Goal: Information Seeking & Learning: Learn about a topic

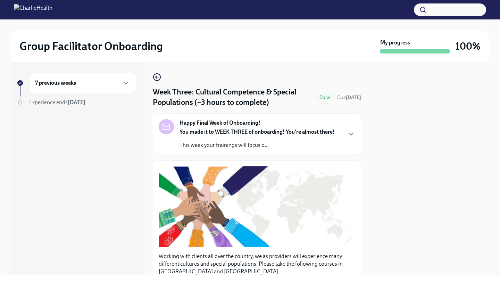
click at [109, 83] on div "7 previous weeks" at bounding box center [82, 83] width 95 height 8
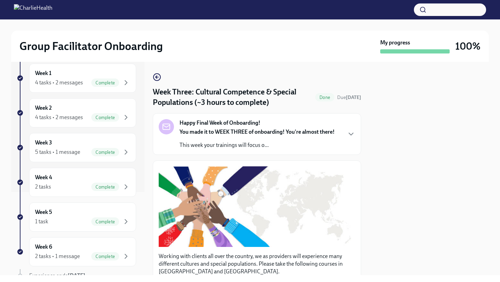
scroll to position [84, 0]
click at [84, 155] on div "5 tasks • 1 message Complete" at bounding box center [82, 151] width 95 height 8
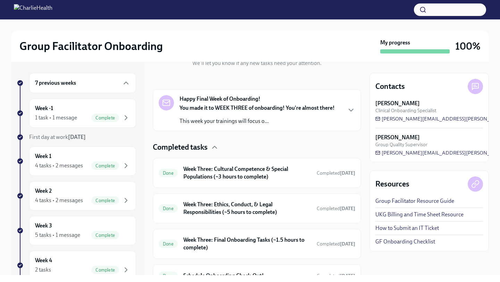
scroll to position [158, 0]
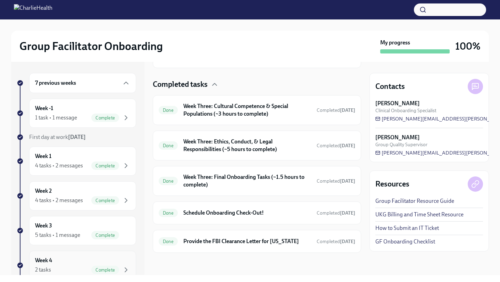
click at [65, 268] on div "2 tasks Complete" at bounding box center [82, 270] width 95 height 8
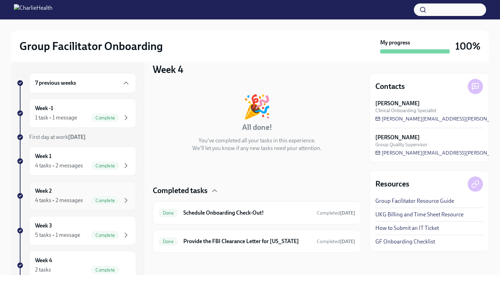
click at [77, 195] on div "Week 2 4 tasks • 2 messages Complete" at bounding box center [82, 195] width 95 height 17
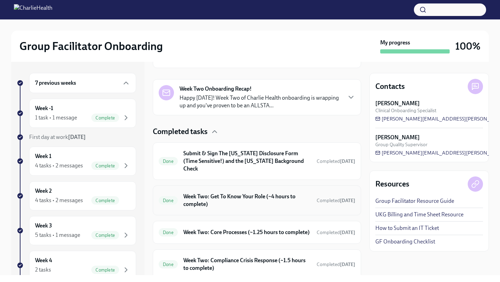
scroll to position [183, 0]
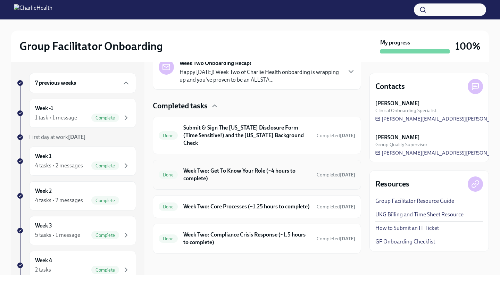
click at [239, 167] on h6 "Week Two: Get To Know Your Role (~4 hours to complete)" at bounding box center [247, 174] width 128 height 15
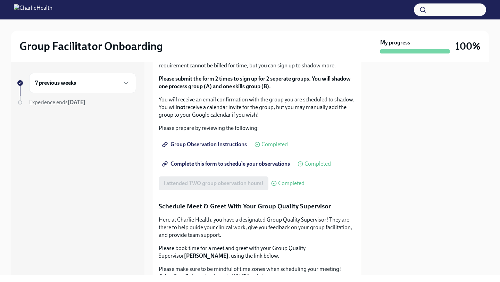
scroll to position [429, 0]
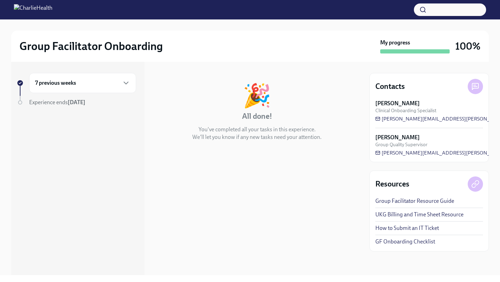
click at [81, 80] on div "7 previous weeks" at bounding box center [82, 83] width 95 height 8
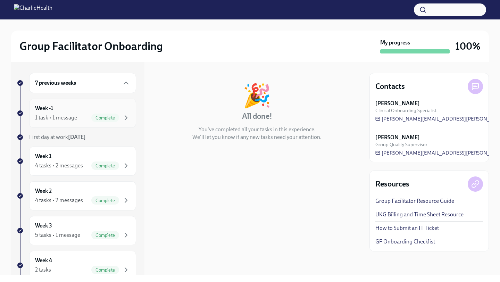
click at [81, 114] on div "1 task • 1 message Complete" at bounding box center [82, 118] width 95 height 8
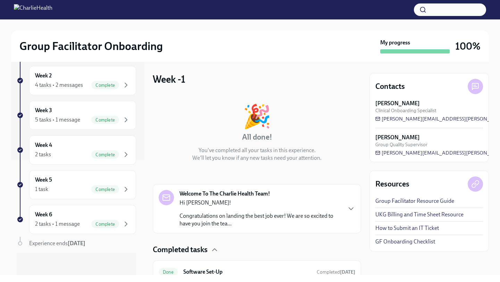
scroll to position [31, 0]
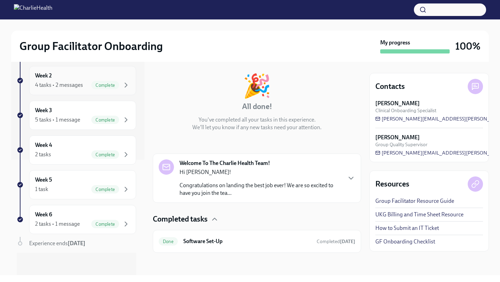
click at [86, 89] on div "4 tasks • 2 messages Complete" at bounding box center [82, 85] width 95 height 8
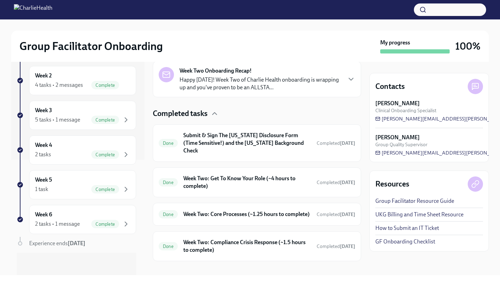
scroll to position [183, 0]
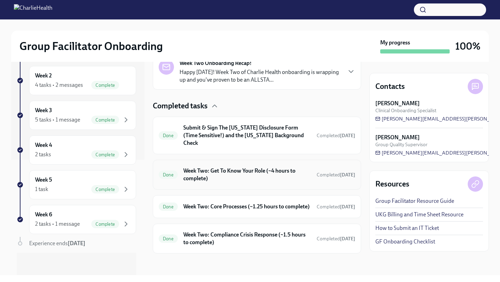
click at [213, 167] on h6 "Week Two: Get To Know Your Role (~4 hours to complete)" at bounding box center [247, 174] width 128 height 15
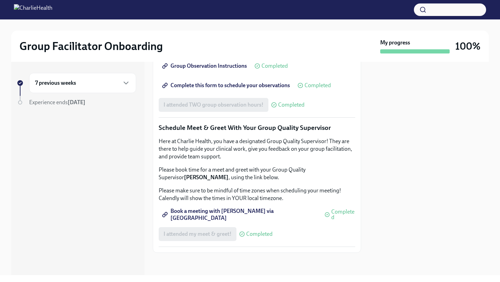
scroll to position [611, 0]
click at [216, 89] on span "Complete this form to schedule your observations" at bounding box center [227, 85] width 126 height 7
click at [229, 89] on span "Complete this form to schedule your observations" at bounding box center [227, 85] width 126 height 7
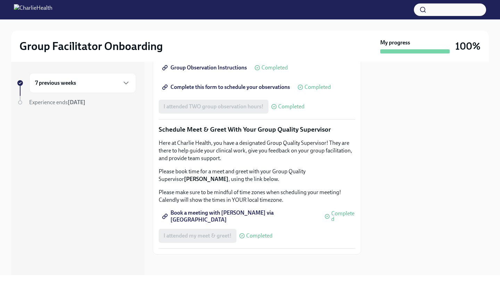
scroll to position [507, 0]
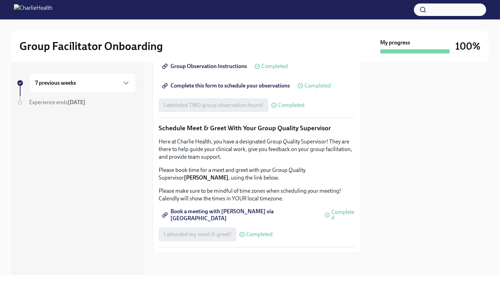
click at [104, 73] on div "7 previous weeks" at bounding box center [82, 83] width 107 height 20
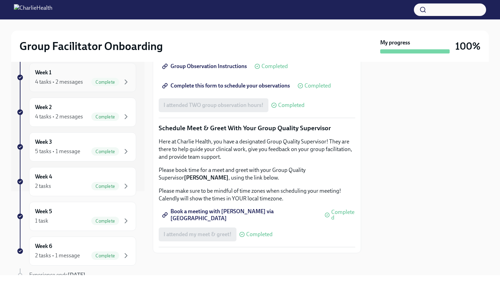
scroll to position [115, 0]
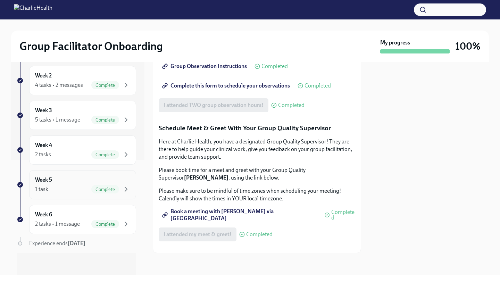
click at [91, 183] on div "Week 5 1 task Complete" at bounding box center [82, 184] width 95 height 17
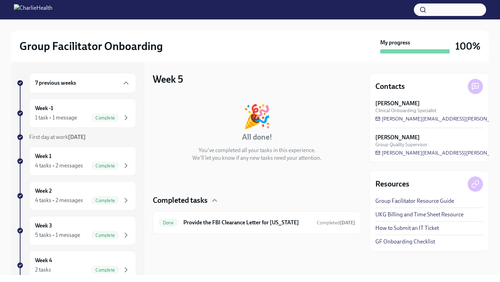
scroll to position [115, 0]
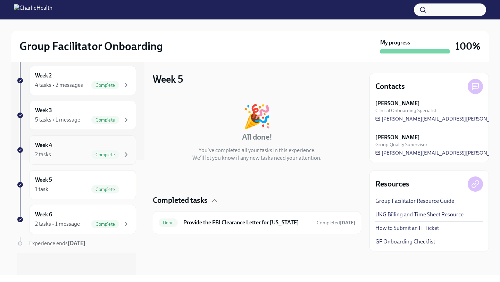
click at [62, 143] on div "Week 4 2 tasks Complete" at bounding box center [82, 149] width 95 height 17
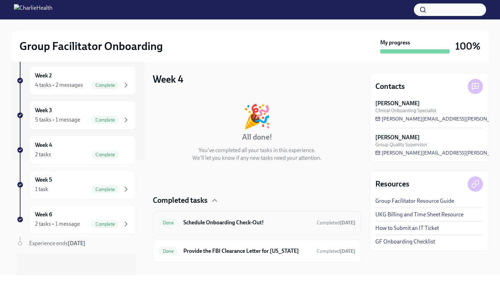
click at [206, 227] on div "Done Schedule Onboarding Check-Out! Completed [DATE]" at bounding box center [257, 222] width 197 height 11
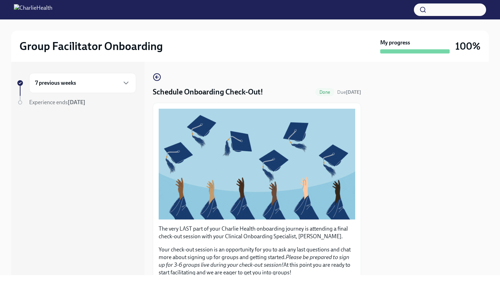
click at [99, 84] on div "7 previous weeks" at bounding box center [82, 83] width 95 height 8
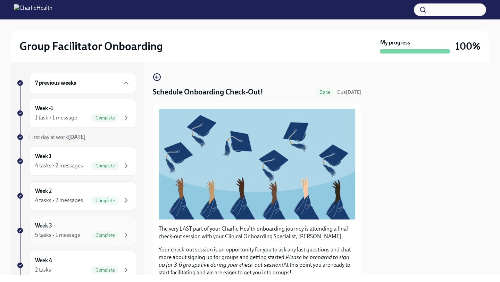
click at [82, 242] on div "Week 3 5 tasks • 1 message Complete" at bounding box center [82, 230] width 107 height 29
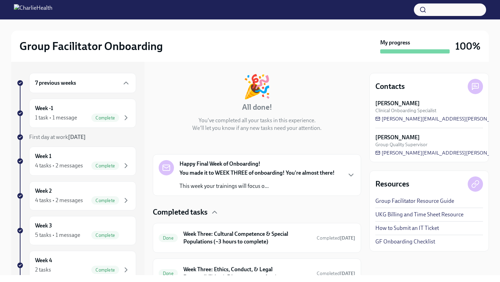
scroll to position [36, 0]
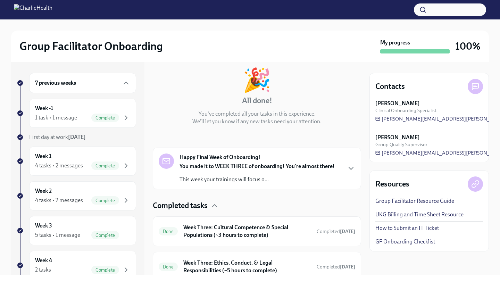
click at [252, 152] on div "Happy Final Week of Onboarding! You made it to WEEK THREE of onboarding! You're…" at bounding box center [257, 169] width 208 height 42
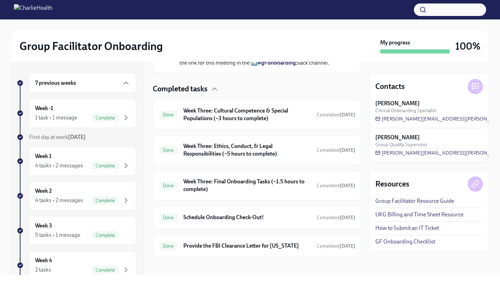
scroll to position [368, 0]
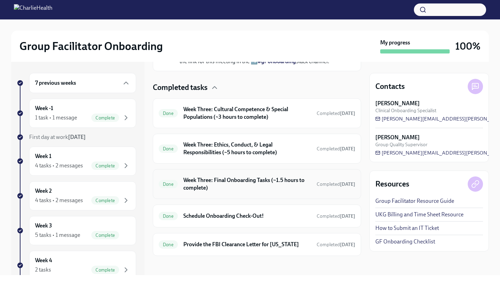
click at [246, 191] on h6 "Week Three: Final Onboarding Tasks (~1.5 hours to complete)" at bounding box center [247, 184] width 128 height 15
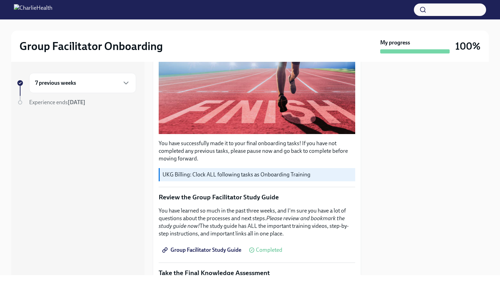
scroll to position [260, 0]
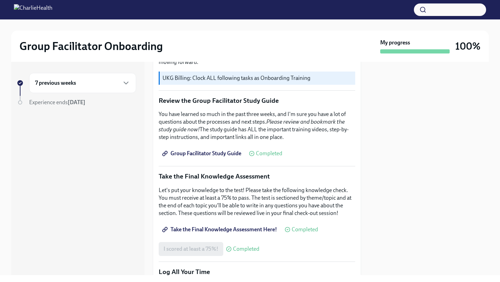
click at [222, 155] on span "Group Facilitator Study Guide" at bounding box center [203, 153] width 78 height 7
